Goal: Check status: Check status

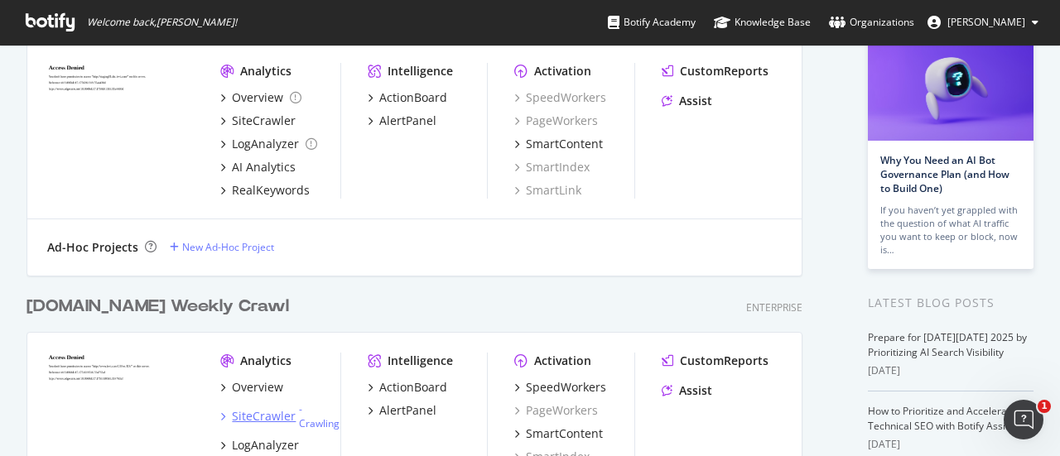
scroll to position [186, 0]
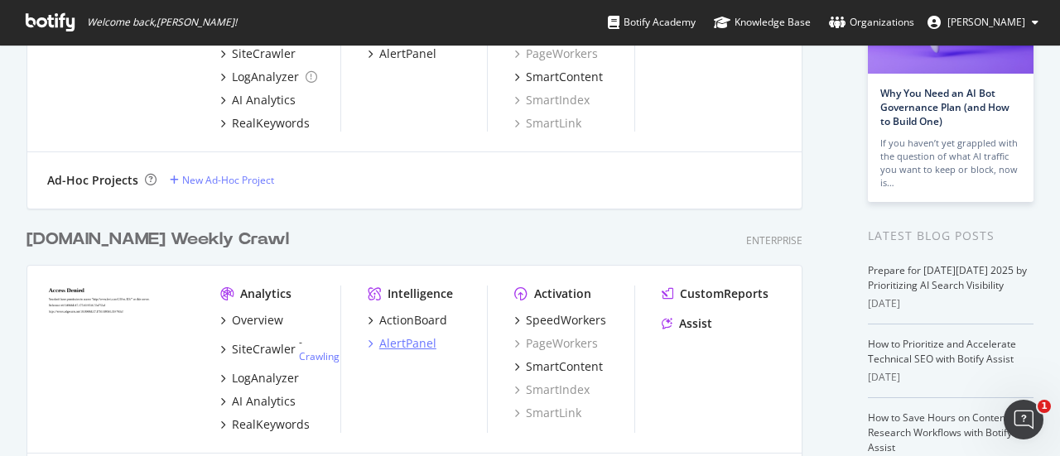
click at [420, 342] on div "AlertPanel" at bounding box center [407, 343] width 57 height 17
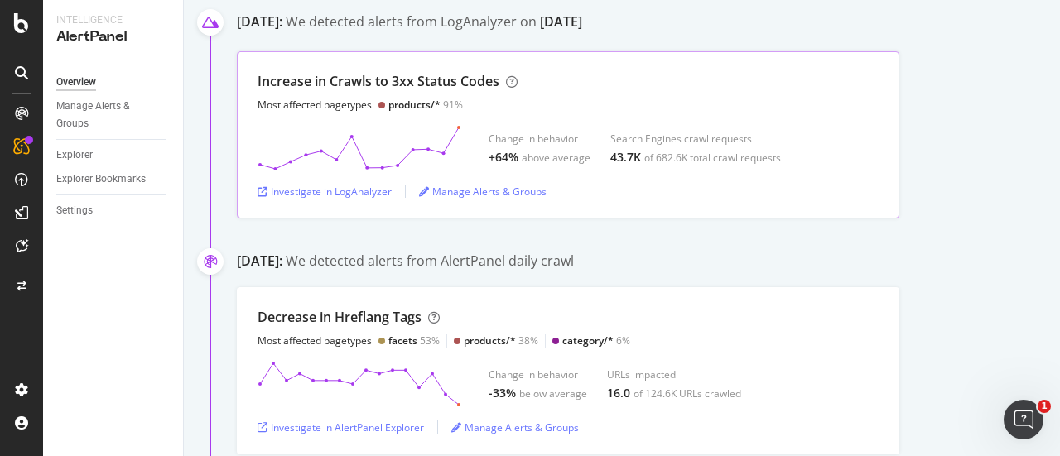
scroll to position [276, 0]
